Goal: Find specific page/section: Find specific page/section

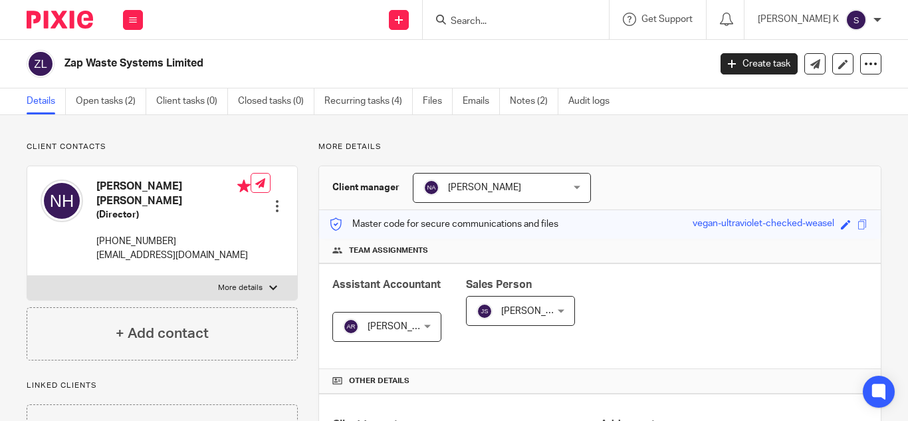
click at [514, 21] on input "Search" at bounding box center [509, 22] width 120 height 12
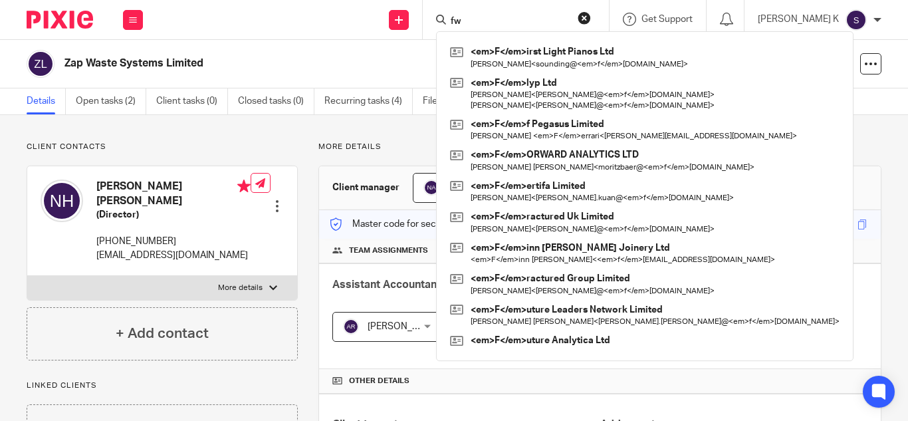
type input "fw"
click button "submit" at bounding box center [0, 0] width 0 height 0
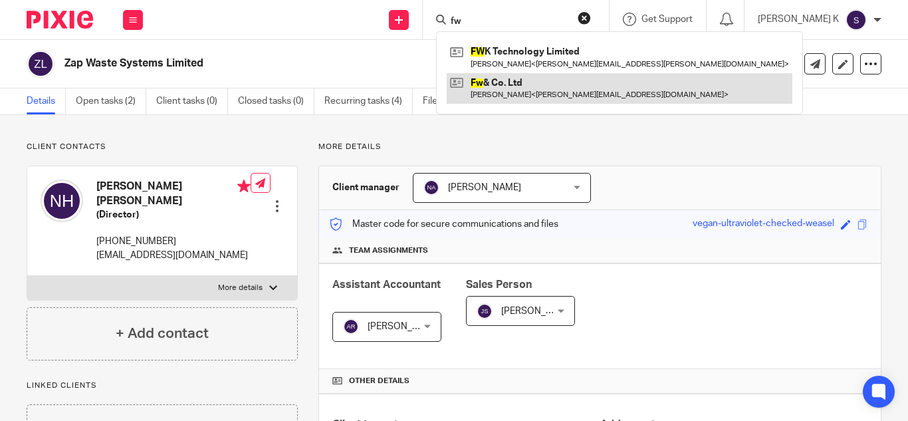
click at [538, 82] on link at bounding box center [620, 88] width 346 height 31
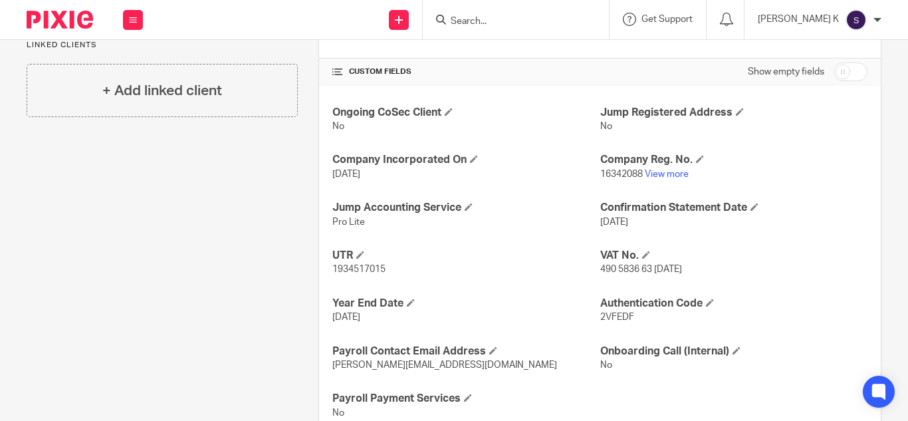
scroll to position [487, 0]
